Goal: Task Accomplishment & Management: Use online tool/utility

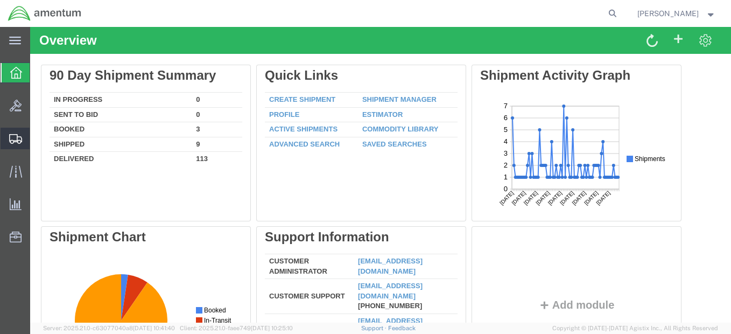
click at [0, 0] on span "Shipment Manager" at bounding box center [0, 0] width 0 height 0
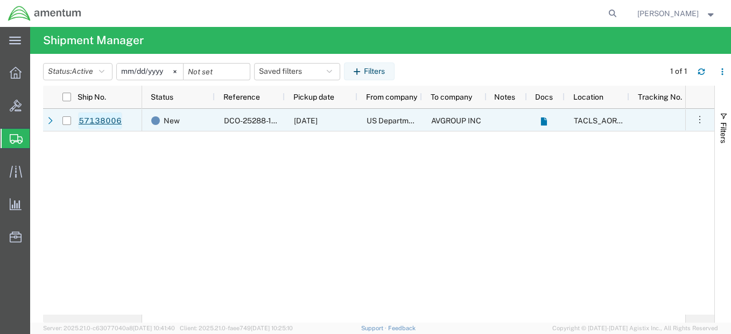
click at [89, 121] on link "57138006" at bounding box center [100, 120] width 44 height 17
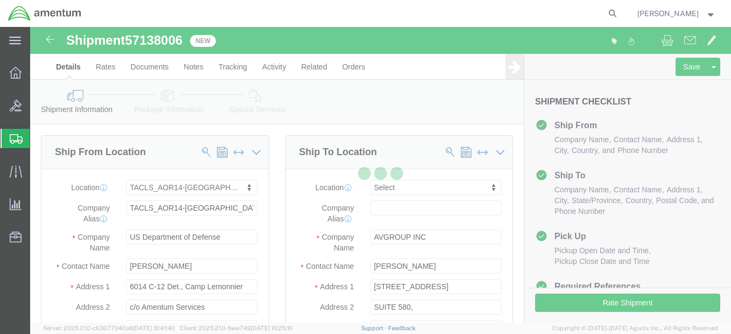
scroll to position [118, 0]
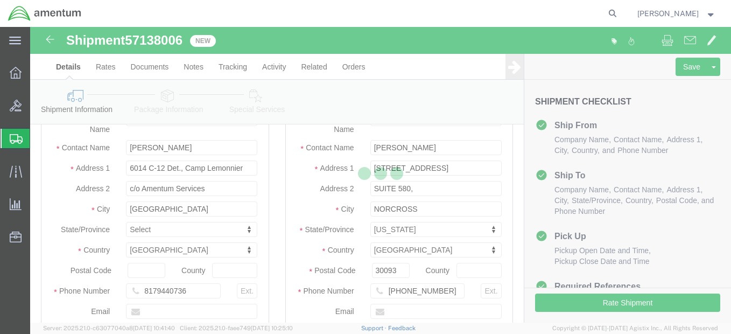
select select "42739"
select select
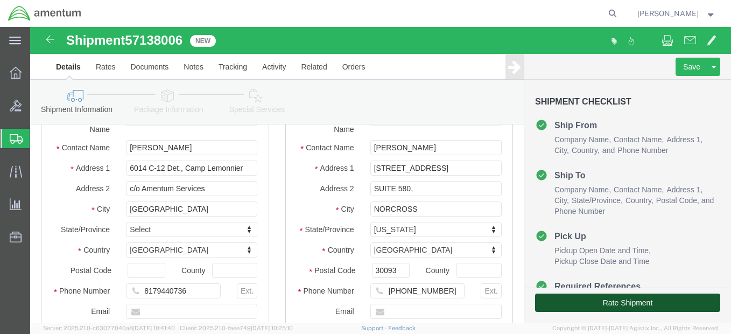
click button "Rate Shipment"
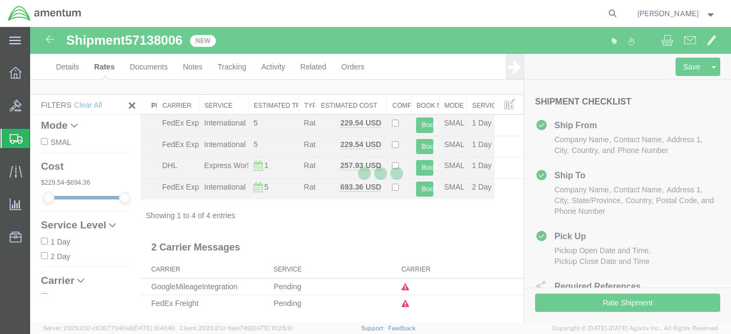
scroll to position [7, 0]
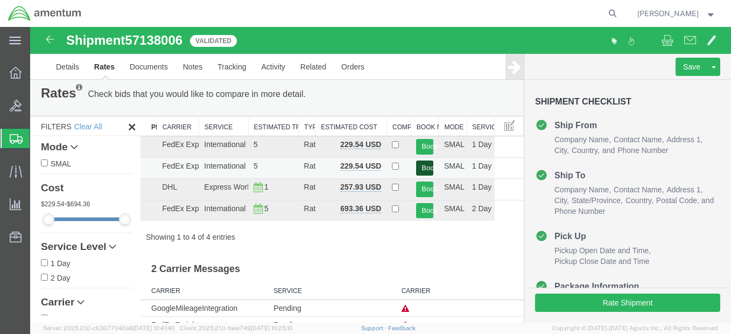
click at [418, 165] on button "Book" at bounding box center [424, 168] width 17 height 16
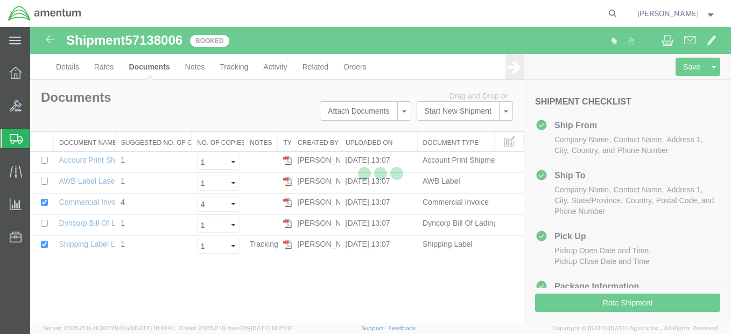
scroll to position [0, 0]
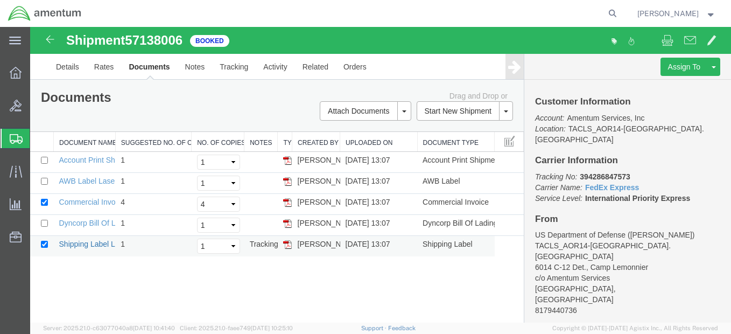
click at [84, 243] on link "Shipping Label Laser" at bounding box center [94, 243] width 71 height 9
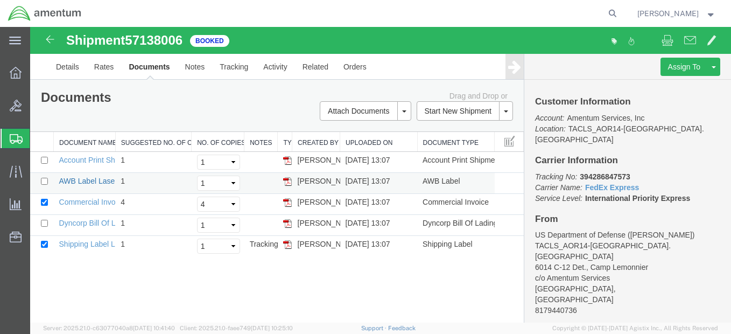
click at [101, 182] on link "AWB Label Laser" at bounding box center [88, 181] width 58 height 9
click at [0, 0] on span "Shipment Manager" at bounding box center [0, 0] width 0 height 0
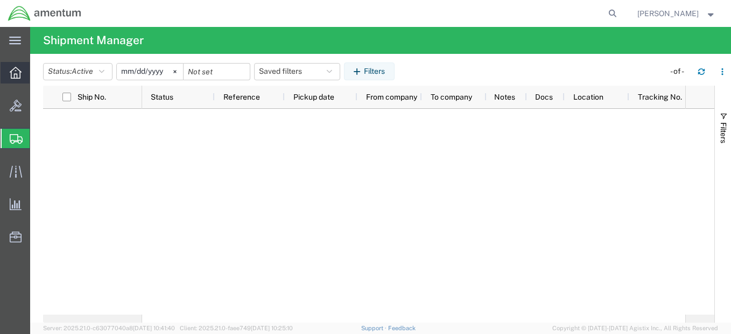
click at [6, 72] on div at bounding box center [16, 73] width 30 height 22
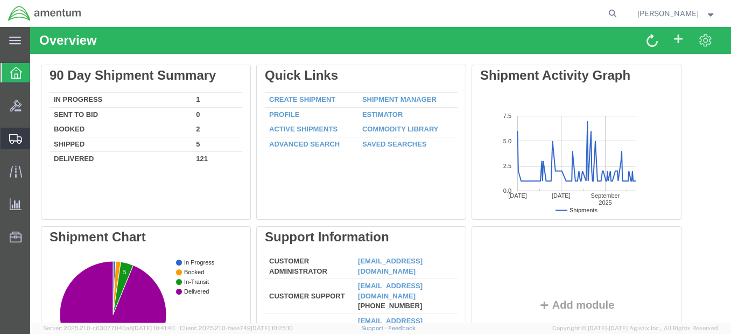
click at [0, 0] on span "Shipment Manager" at bounding box center [0, 0] width 0 height 0
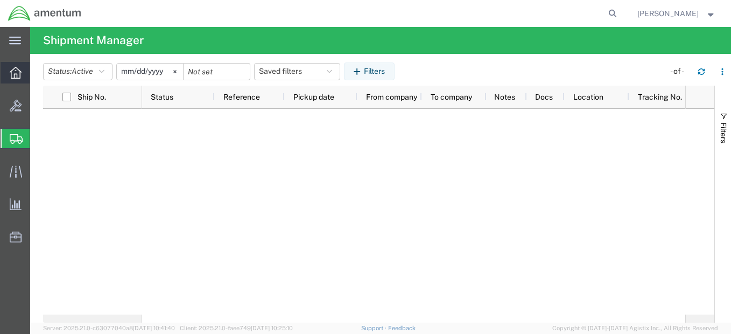
click at [18, 74] on icon at bounding box center [16, 73] width 12 height 12
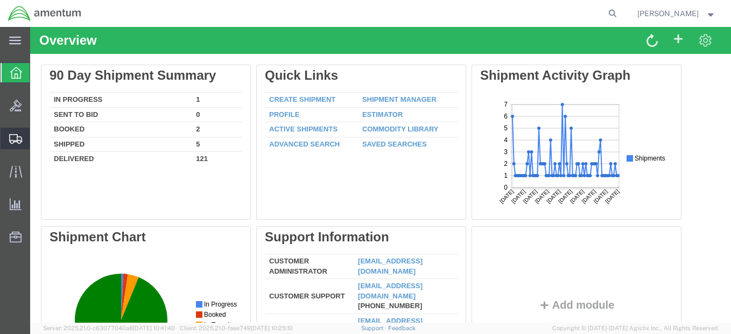
click at [0, 0] on span "Shipment Manager" at bounding box center [0, 0] width 0 height 0
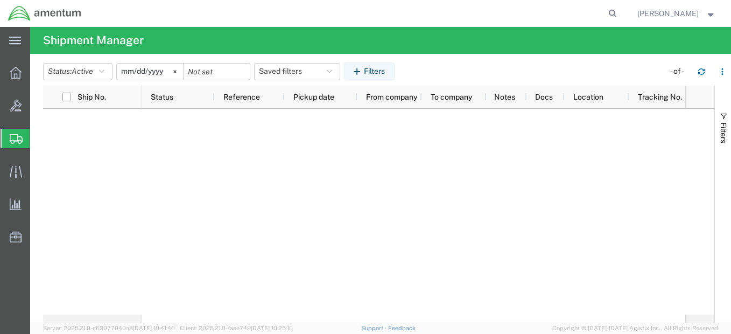
click at [147, 167] on div at bounding box center [413, 212] width 543 height 206
click at [14, 75] on icon at bounding box center [16, 73] width 12 height 12
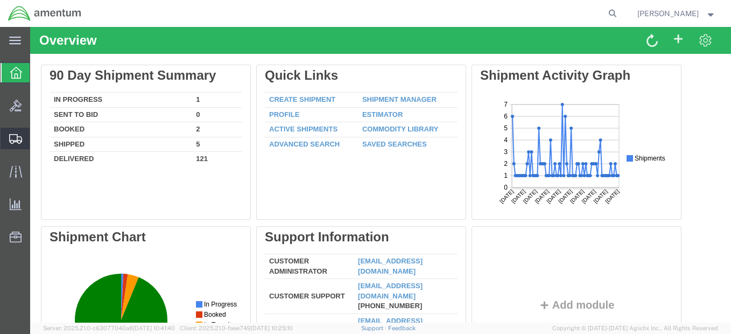
click at [0, 0] on span "Shipment Manager" at bounding box center [0, 0] width 0 height 0
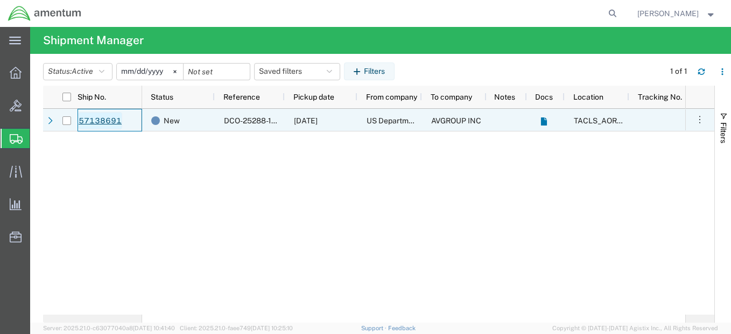
click at [93, 120] on link "57138691" at bounding box center [100, 120] width 44 height 17
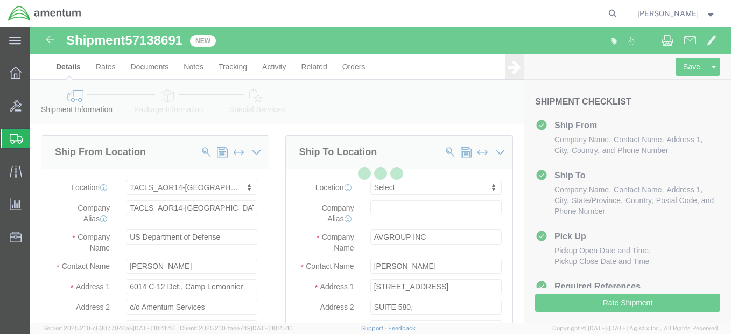
select select "42739"
select select
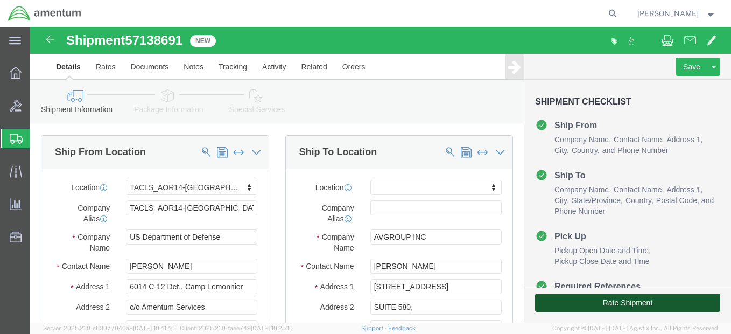
click button "Rate Shipment"
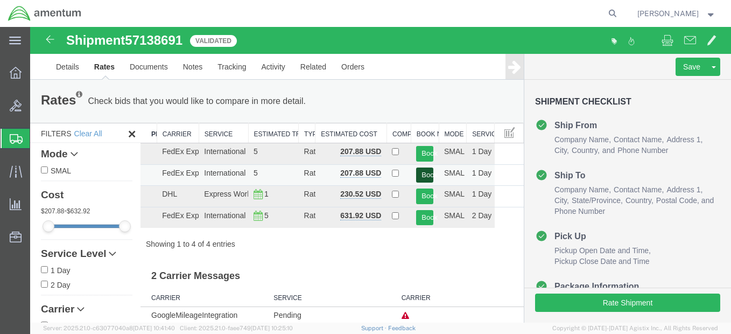
click at [422, 173] on button "Book" at bounding box center [424, 175] width 17 height 16
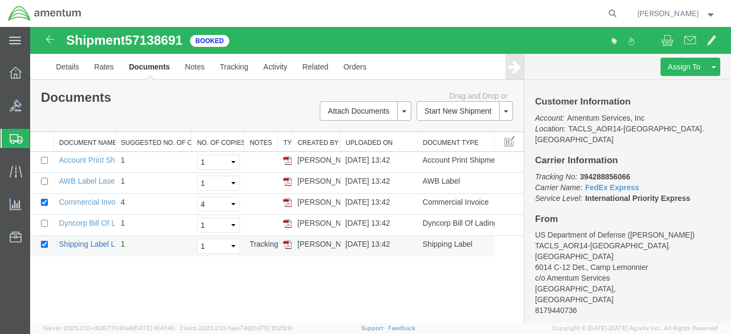
click at [94, 244] on link "Shipping Label Laser" at bounding box center [94, 243] width 71 height 9
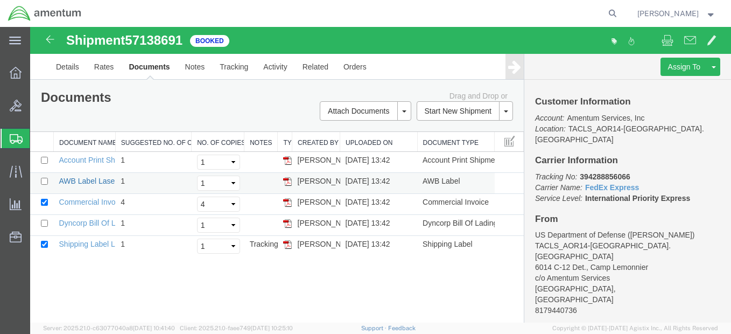
click at [87, 181] on link "AWB Label Laser" at bounding box center [88, 181] width 58 height 9
